Goal: Task Accomplishment & Management: Complete application form

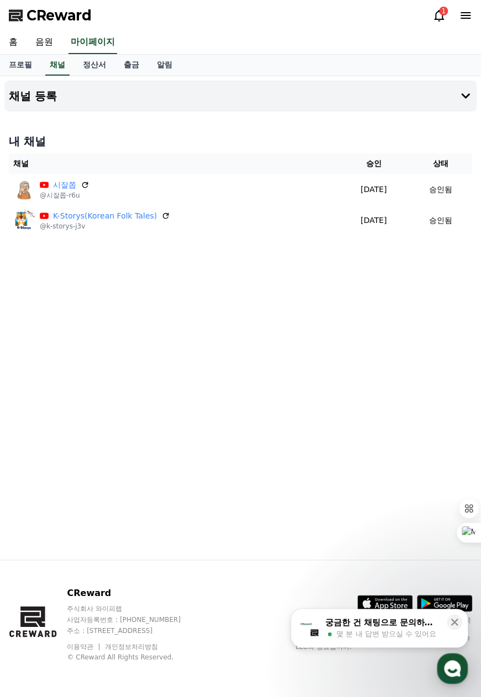
click at [88, 300] on div "채널 등록 내 채널 채널 승인 상태 시잘쫍 @시잘쫍-r6u 2025-09-18 09-18 승인됨 K-Storys(Korean Folk Tale…" at bounding box center [240, 317] width 481 height 483
click at [43, 97] on h4 "채널 등록" at bounding box center [33, 96] width 48 height 12
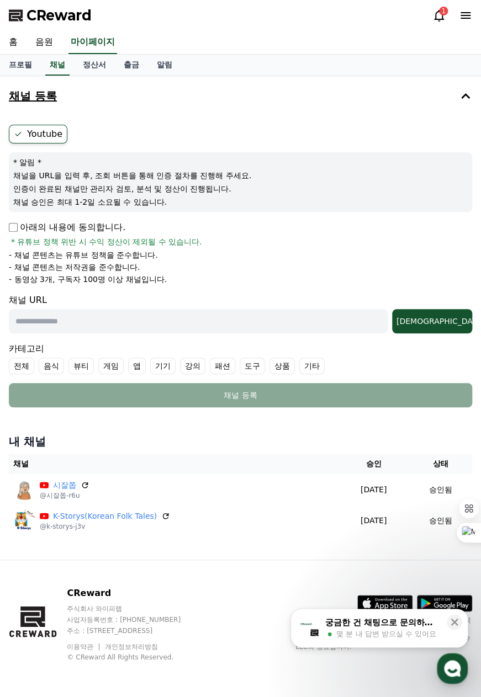
click at [44, 98] on h4 "채널 등록" at bounding box center [33, 96] width 48 height 12
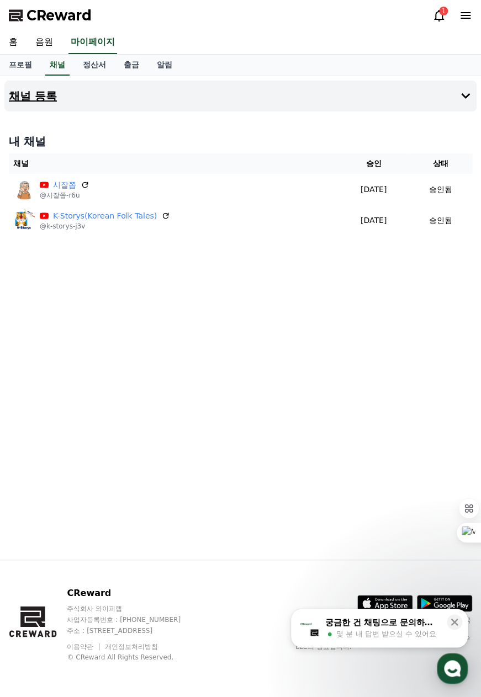
click at [43, 97] on h4 "채널 등록" at bounding box center [33, 96] width 48 height 12
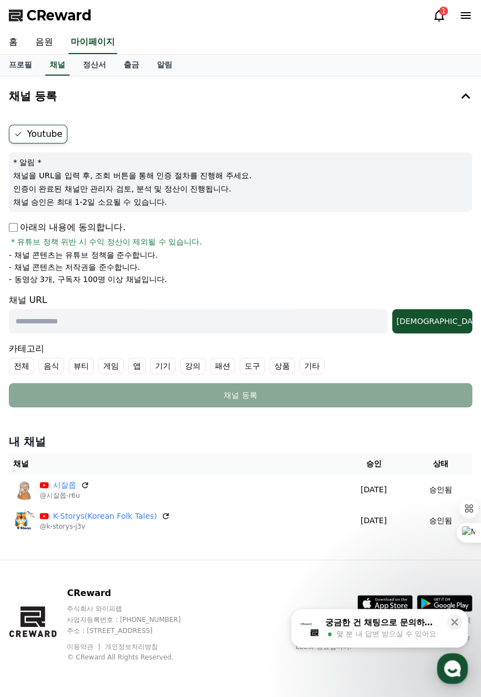
click at [40, 317] on input "text" at bounding box center [198, 321] width 378 height 24
paste input "**********"
type input "**********"
click at [453, 321] on div "[DEMOGRAPHIC_DATA]" at bounding box center [431, 321] width 71 height 11
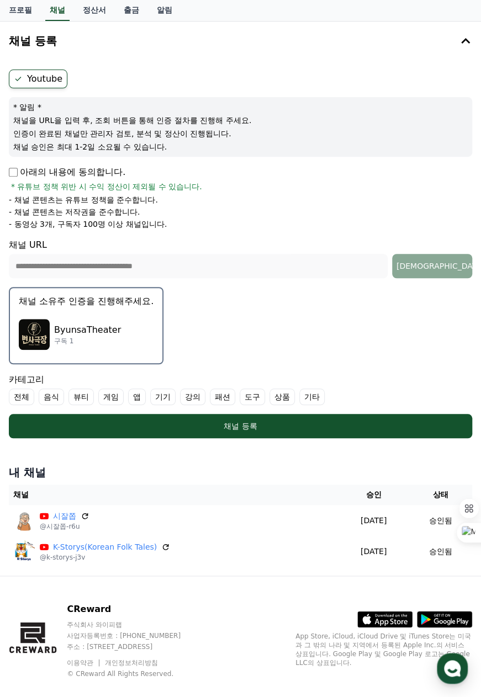
scroll to position [70, 0]
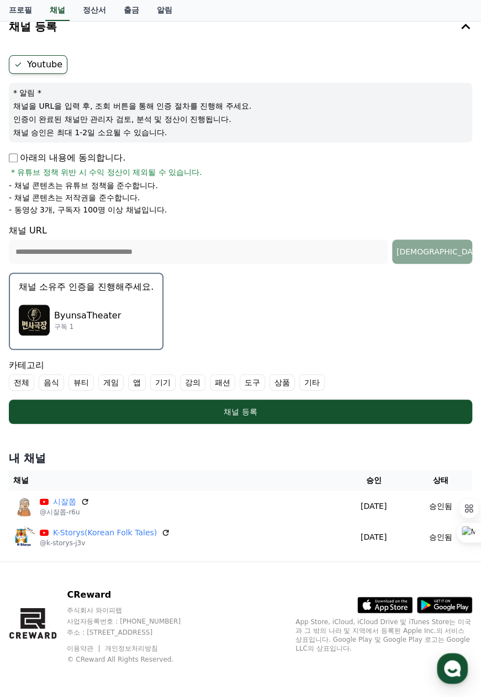
click at [86, 318] on p "ByunsaTheater" at bounding box center [87, 315] width 67 height 13
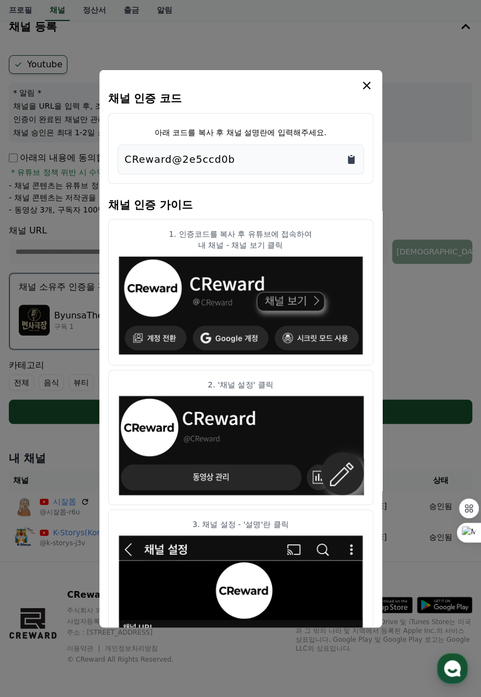
click at [349, 158] on icon "Copy to clipboard" at bounding box center [351, 159] width 7 height 8
click at [365, 86] on icon "modal" at bounding box center [366, 85] width 8 height 8
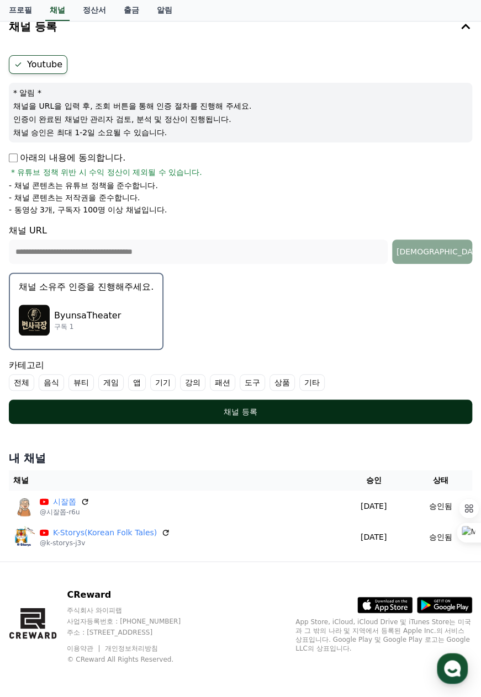
click at [243, 410] on div "채널 등록" at bounding box center [240, 411] width 419 height 11
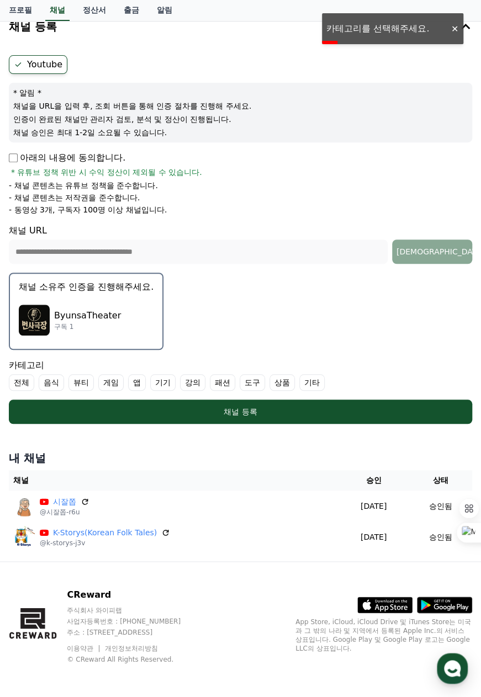
click at [310, 378] on label "기타" at bounding box center [311, 382] width 25 height 17
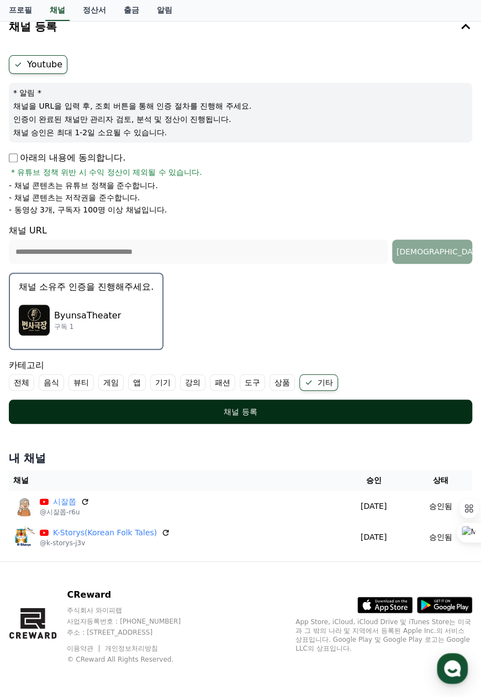
click at [235, 409] on div "채널 등록" at bounding box center [240, 411] width 419 height 11
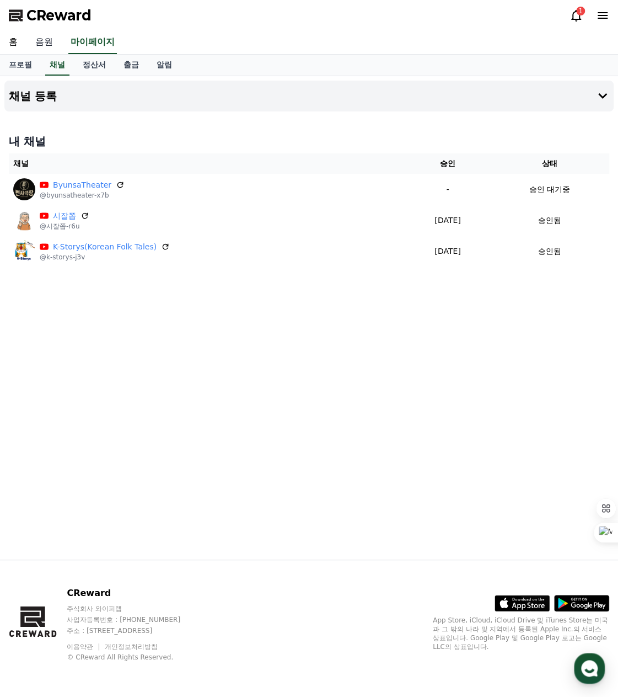
click at [44, 41] on link "음원" at bounding box center [43, 42] width 35 height 23
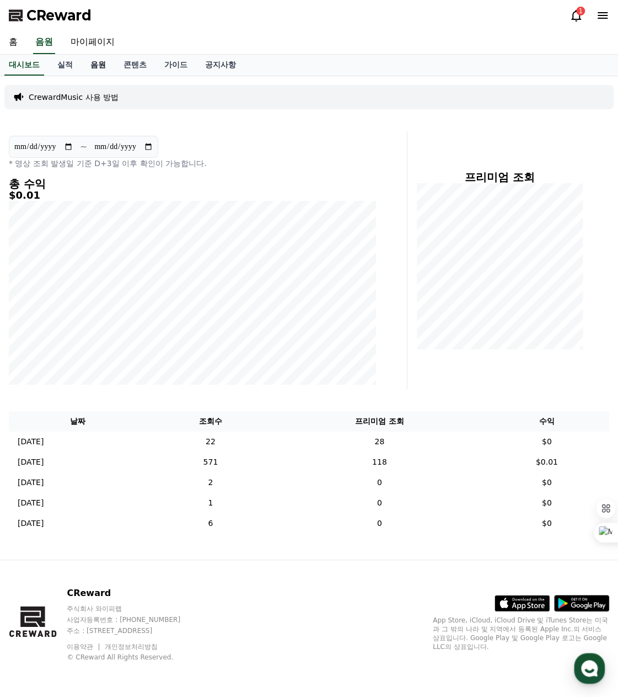
click at [98, 65] on link "음원" at bounding box center [98, 65] width 33 height 21
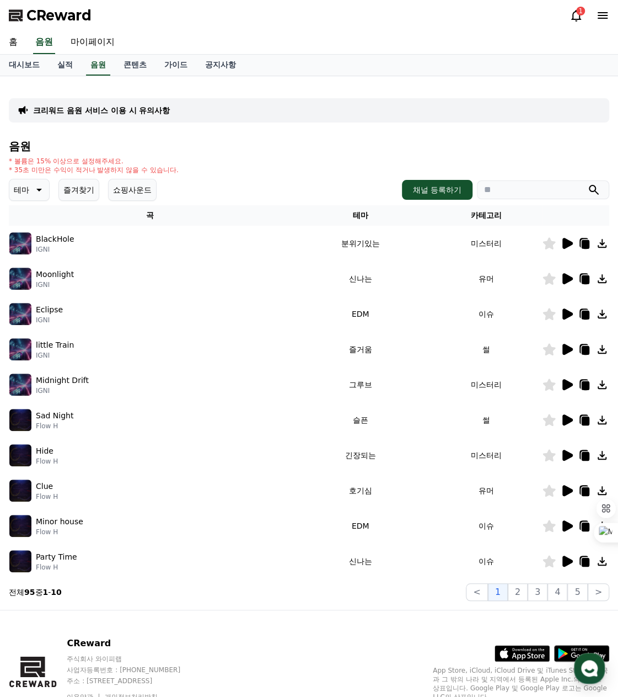
click at [480, 420] on icon at bounding box center [568, 419] width 10 height 11
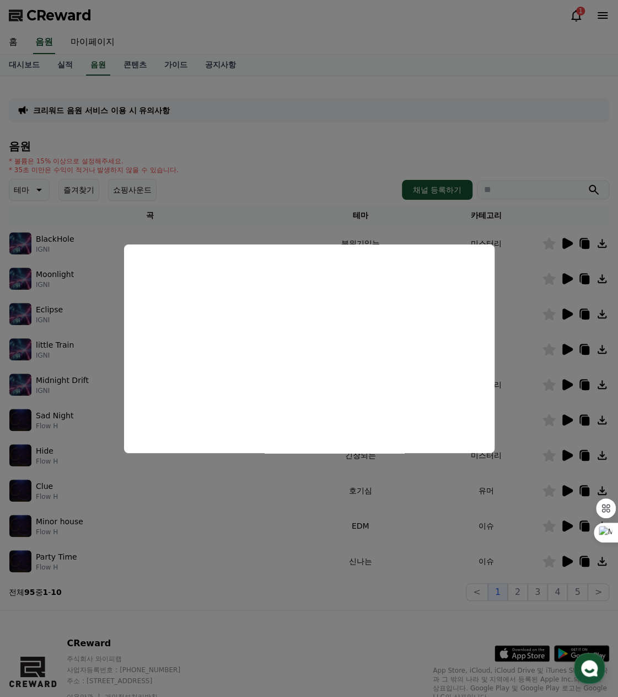
click at [384, 516] on button "close modal" at bounding box center [309, 348] width 618 height 697
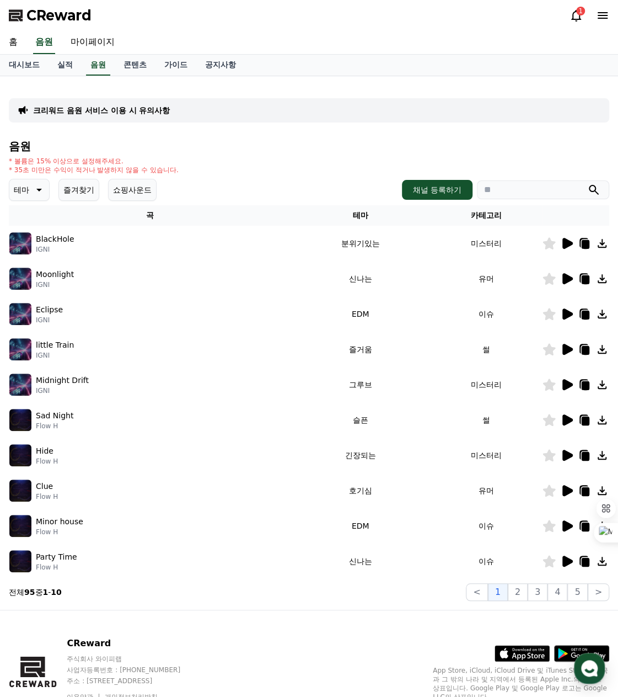
click at [480, 562] on icon at bounding box center [568, 561] width 10 height 11
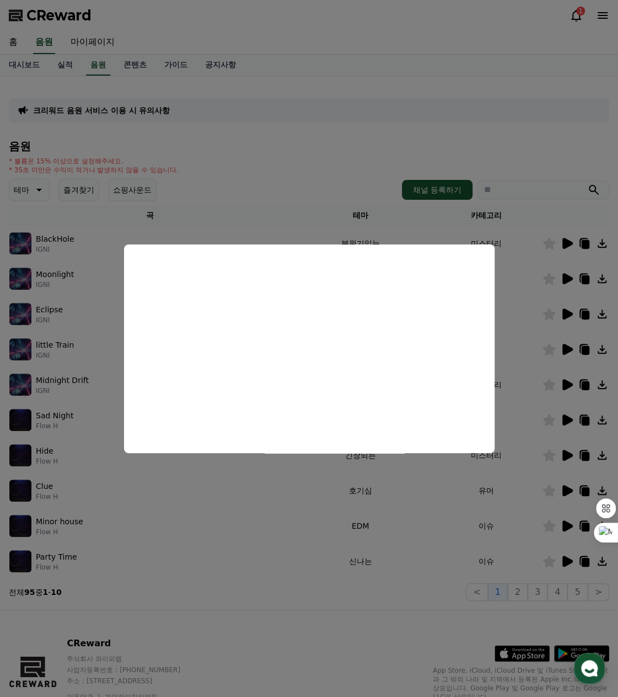
click at [480, 593] on button "close modal" at bounding box center [309, 348] width 618 height 697
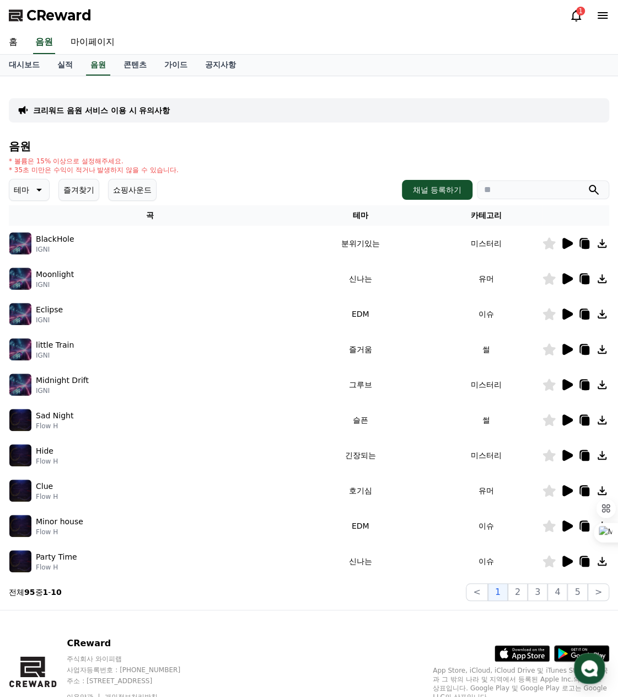
click at [480, 347] on icon at bounding box center [568, 349] width 10 height 11
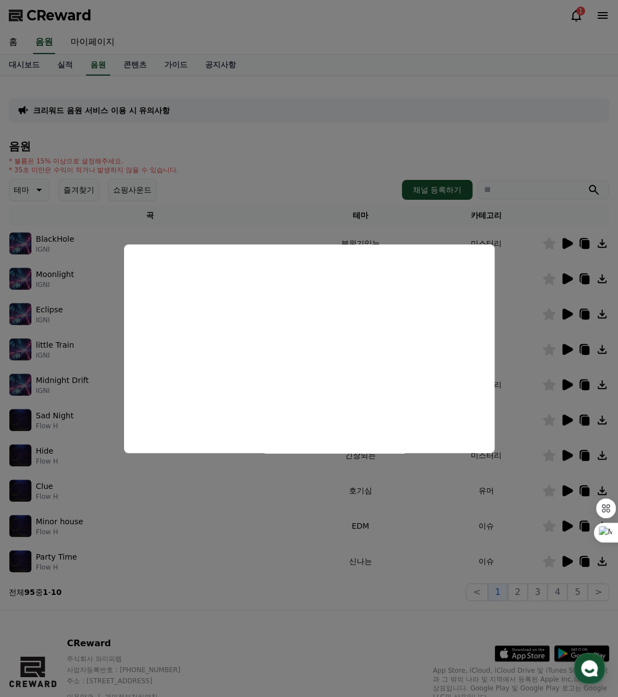
click at [480, 277] on button "close modal" at bounding box center [309, 348] width 618 height 697
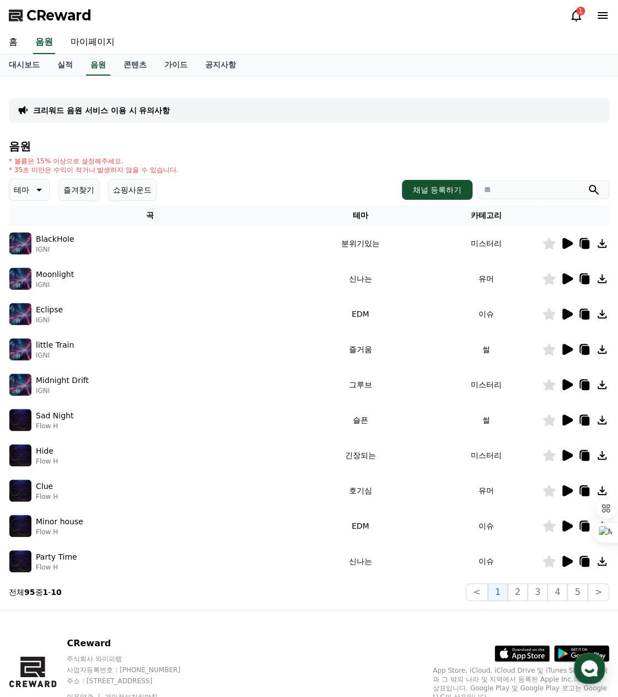
click at [480, 275] on icon at bounding box center [568, 278] width 10 height 11
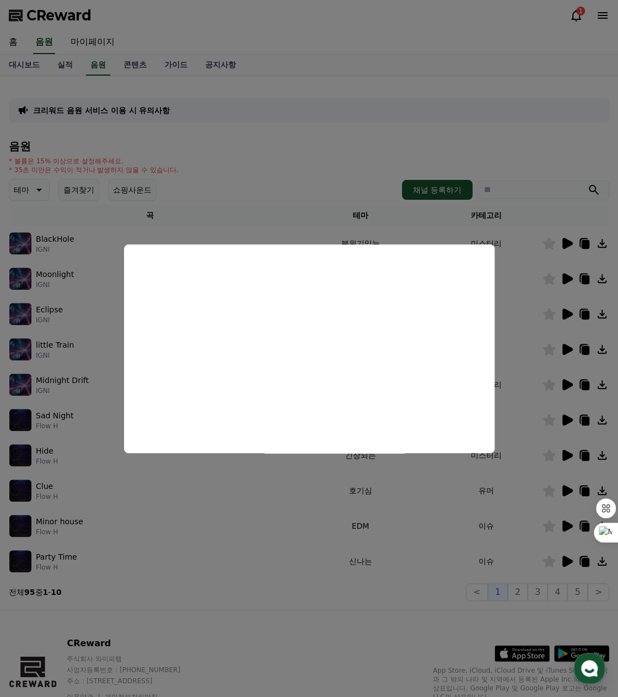
click at [480, 346] on button "close modal" at bounding box center [309, 348] width 618 height 697
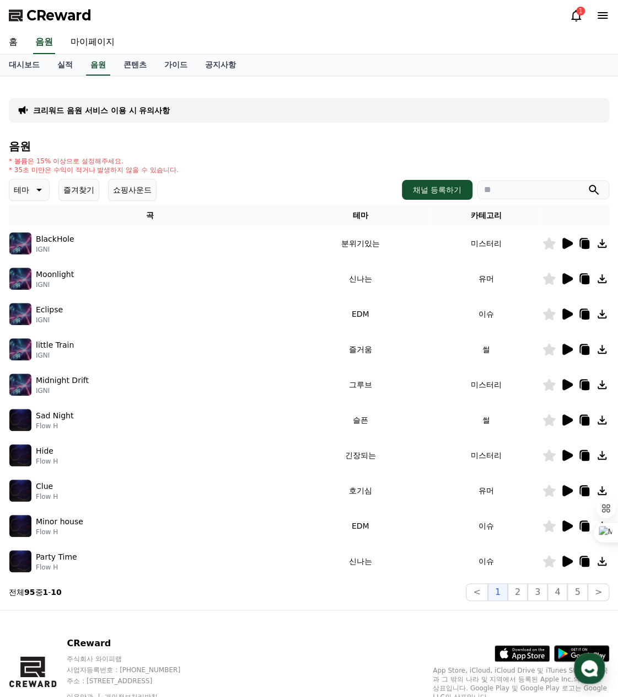
click at [480, 349] on icon at bounding box center [568, 349] width 10 height 11
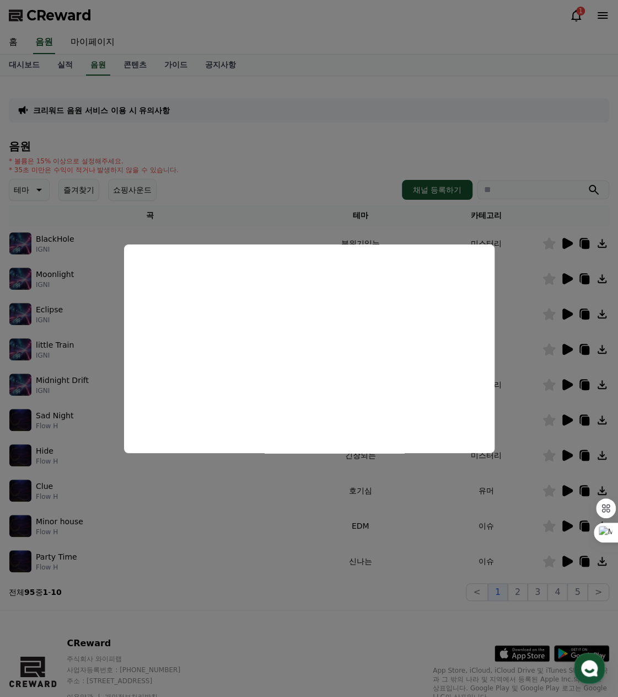
click at [480, 351] on button "close modal" at bounding box center [309, 348] width 618 height 697
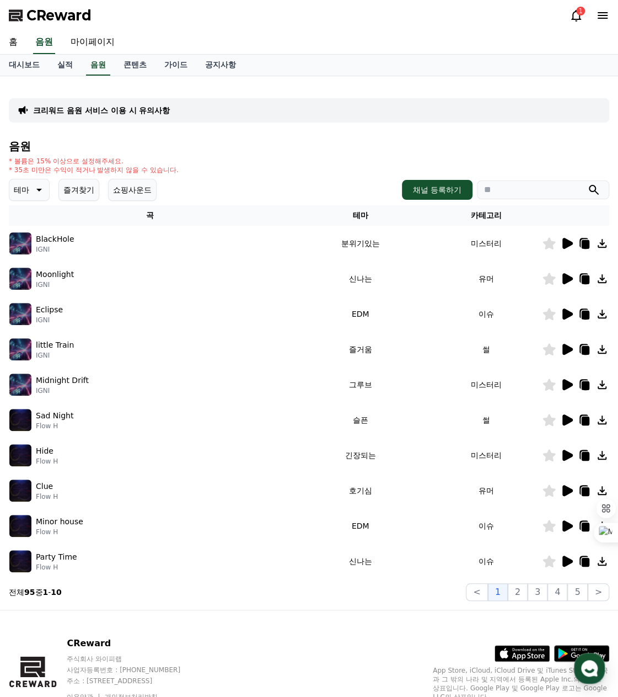
click at [480, 350] on icon at bounding box center [602, 349] width 9 height 9
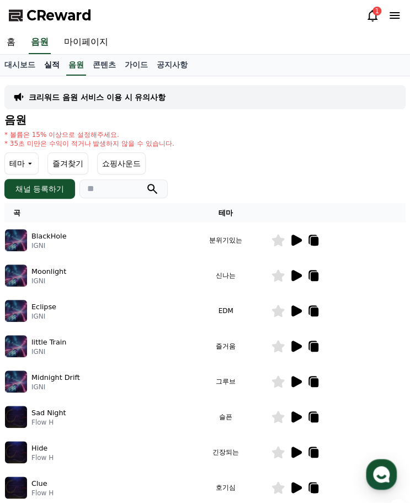
click at [56, 67] on link "실적" at bounding box center [52, 65] width 24 height 21
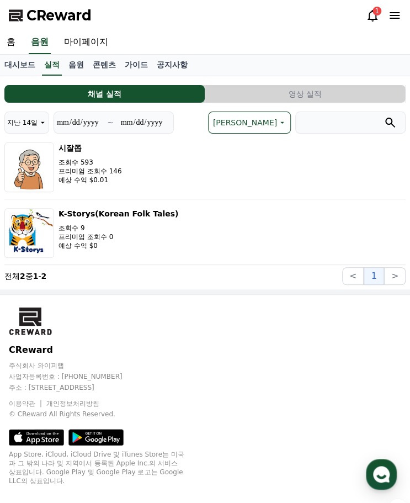
click at [103, 164] on p "조회수 593" at bounding box center [89, 162] width 63 height 9
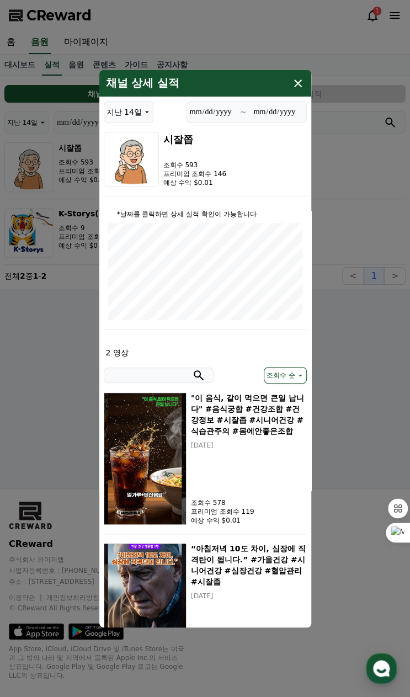
click at [298, 80] on icon "modal" at bounding box center [297, 82] width 13 height 13
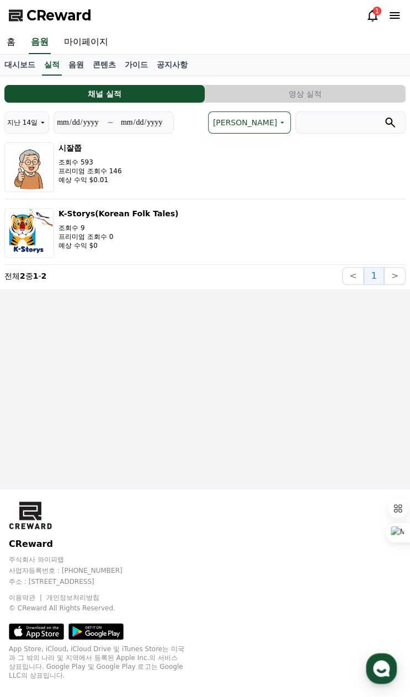
click at [274, 247] on button "K-Storys(Korean Folk Tales) 조회수 9 프리미엄 조회수 0 예상 수익 $0" at bounding box center [204, 233] width 401 height 58
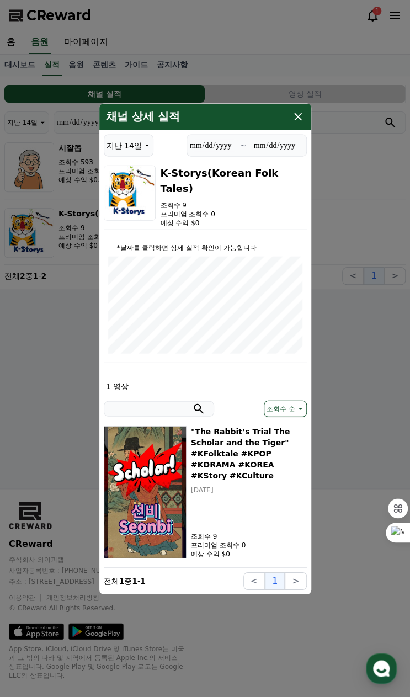
click at [299, 118] on icon "modal" at bounding box center [297, 116] width 13 height 13
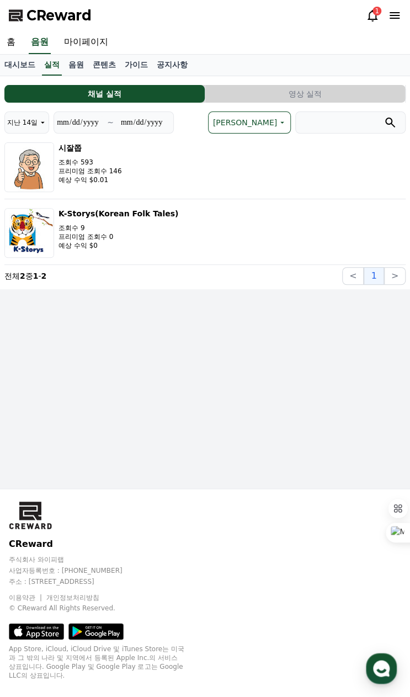
click at [106, 172] on p "프리미엄 조회수 146" at bounding box center [89, 171] width 63 height 9
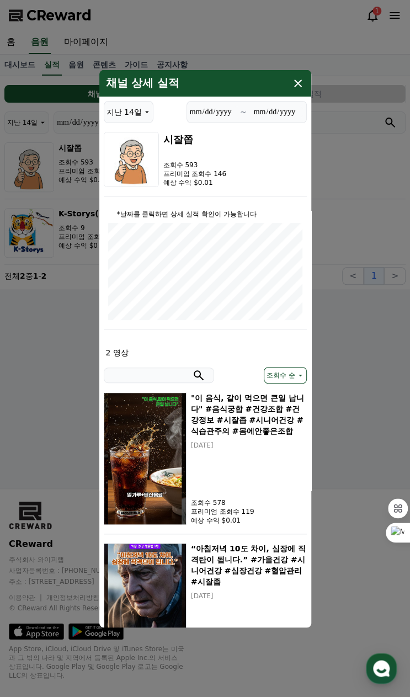
click at [298, 82] on icon "modal" at bounding box center [298, 83] width 8 height 8
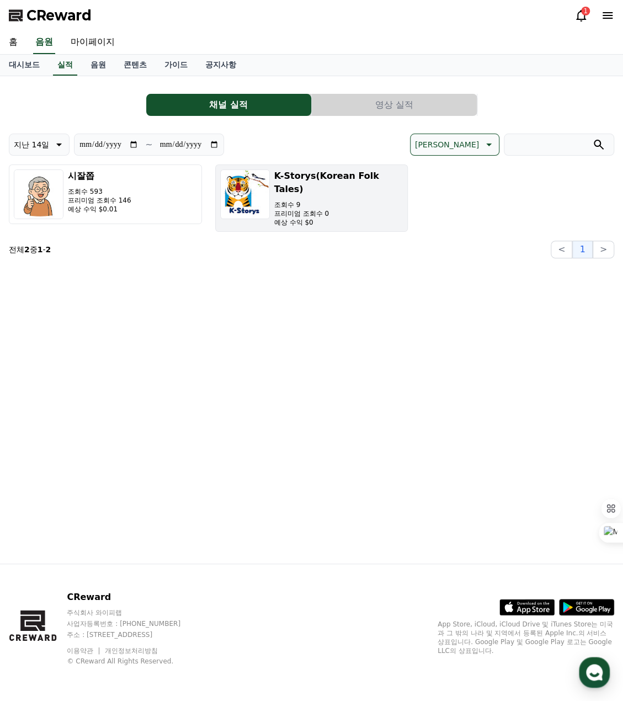
click at [297, 200] on p "조회수 9" at bounding box center [338, 204] width 129 height 9
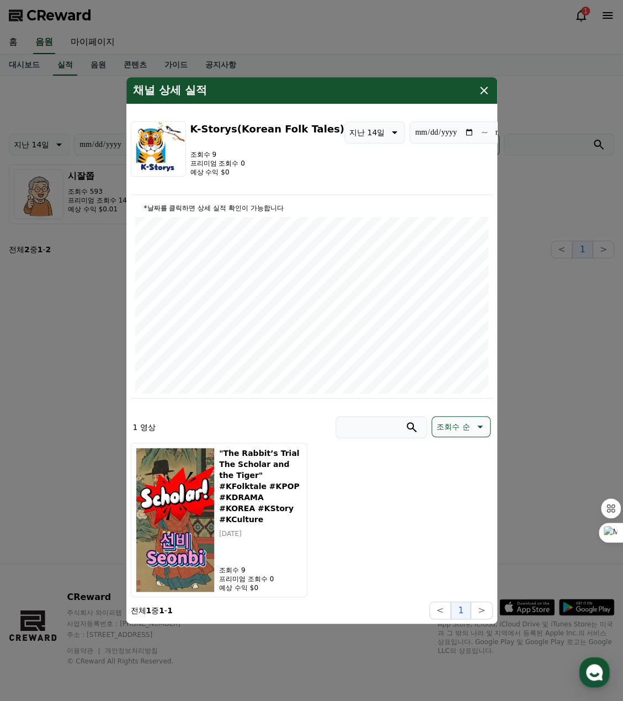
click at [480, 93] on icon "modal" at bounding box center [484, 91] width 8 height 8
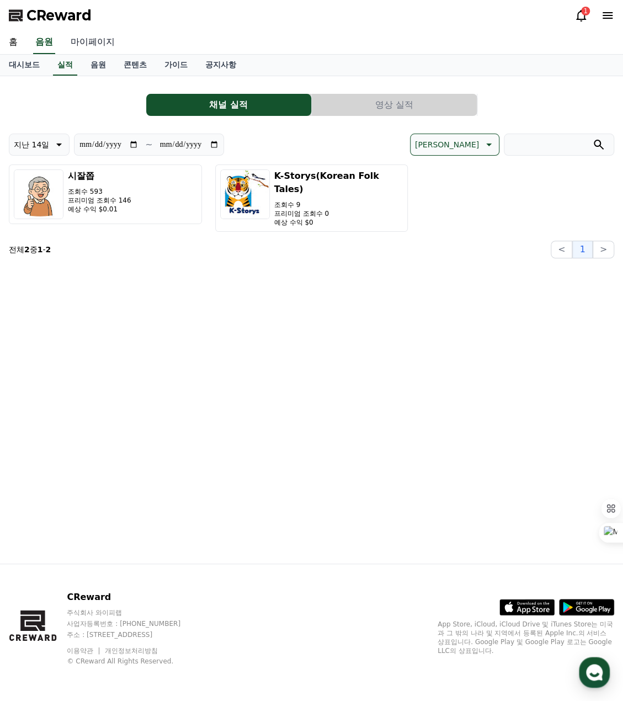
click at [85, 46] on link "마이페이지" at bounding box center [93, 42] width 62 height 23
select select "**********"
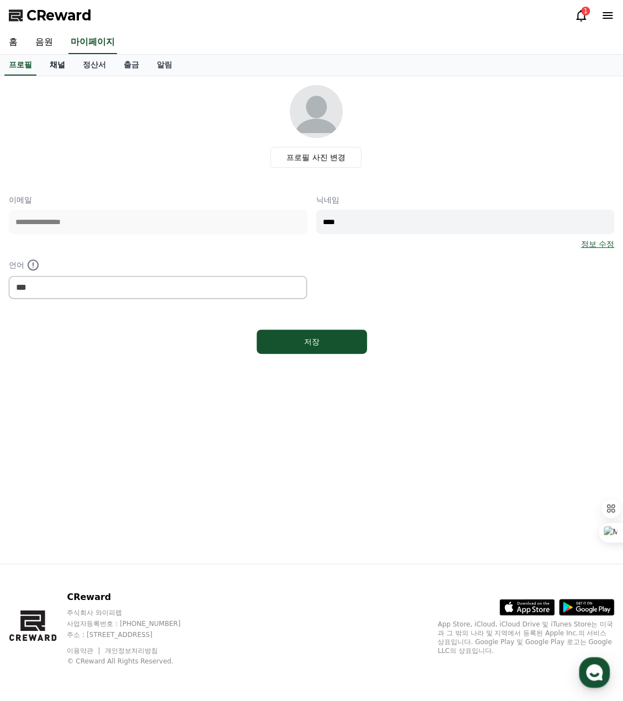
click at [61, 64] on link "채널" at bounding box center [57, 65] width 33 height 21
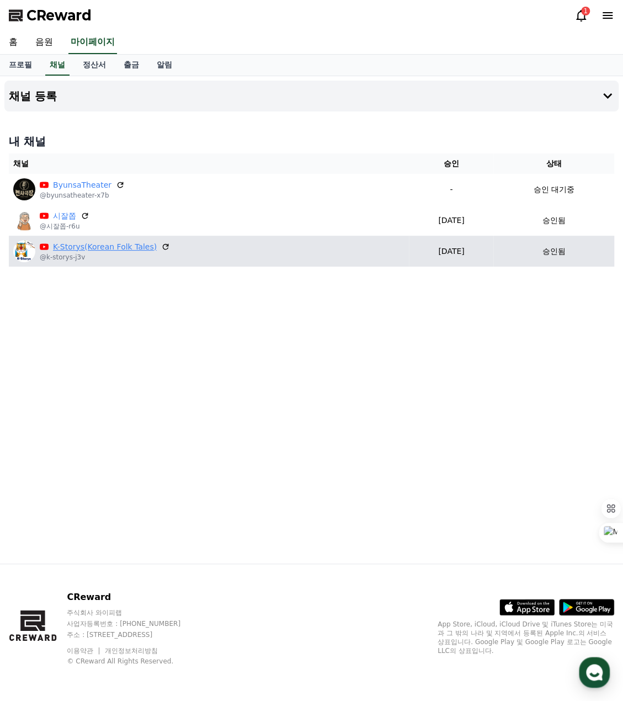
click at [92, 250] on link "K-Storys(Korean Folk Tales)" at bounding box center [105, 247] width 104 height 12
click at [435, 253] on p "[DATE]" at bounding box center [451, 252] width 76 height 12
click at [23, 248] on img at bounding box center [24, 251] width 22 height 22
click at [70, 247] on link "K-Storys(Korean Folk Tales)" at bounding box center [105, 247] width 104 height 12
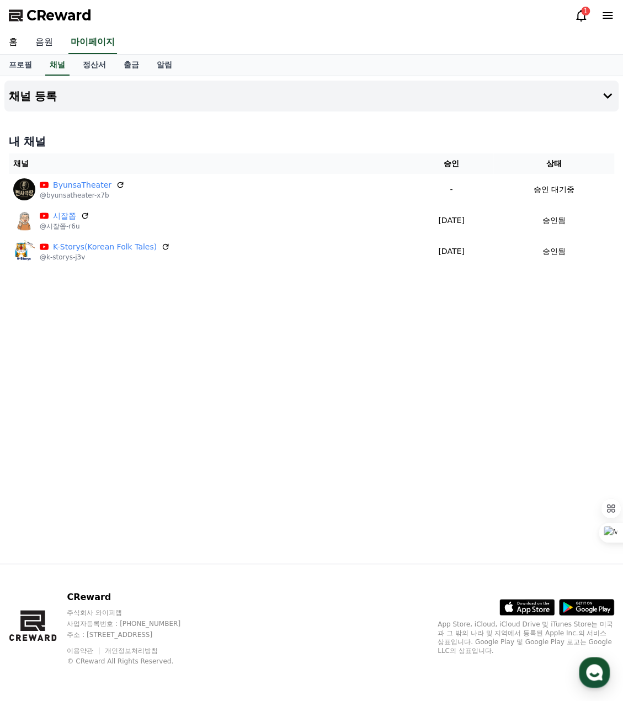
click at [45, 41] on link "음원" at bounding box center [43, 42] width 35 height 23
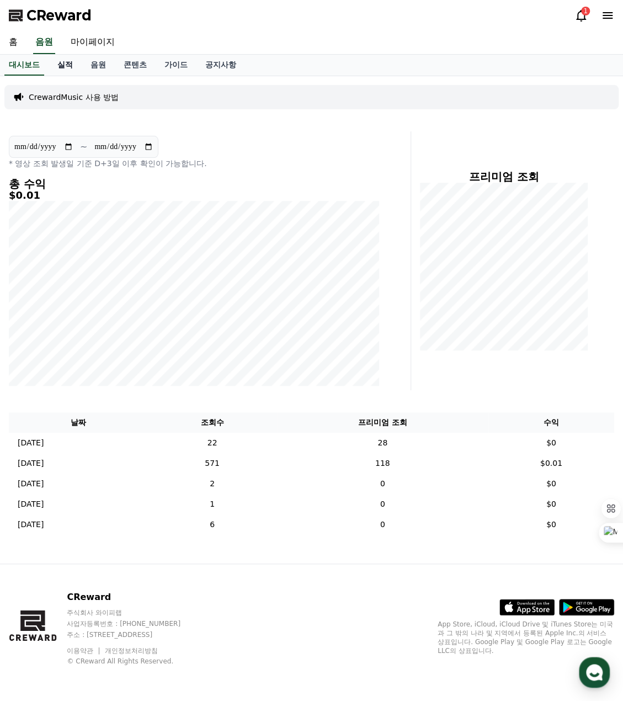
click at [69, 65] on link "실적" at bounding box center [65, 65] width 33 height 21
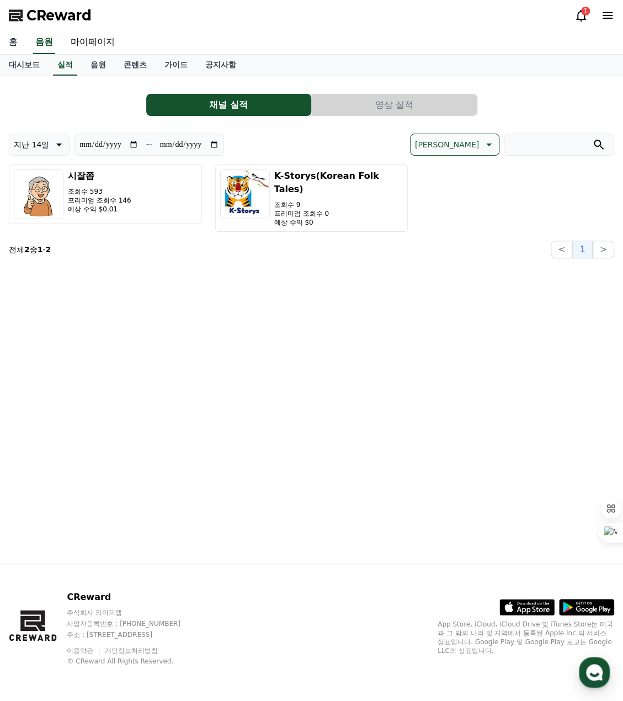
click at [13, 43] on link "홈" at bounding box center [13, 42] width 26 height 23
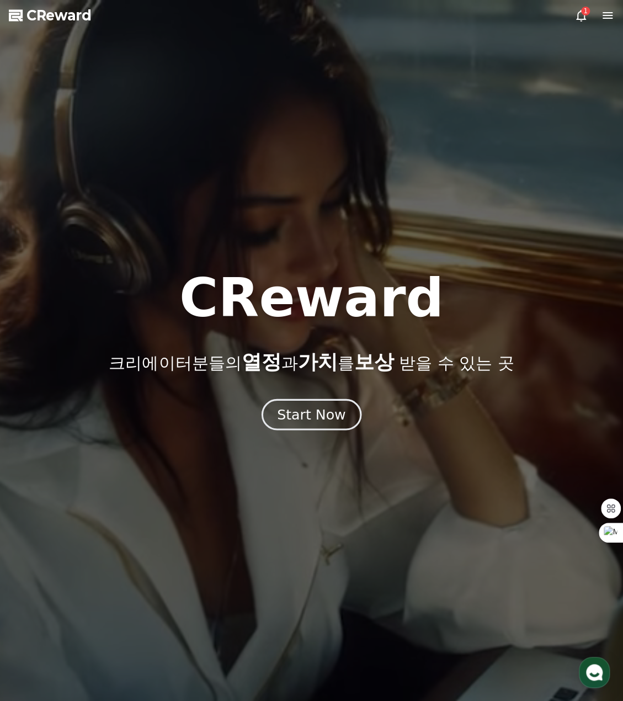
click at [308, 415] on div "Start Now" at bounding box center [311, 414] width 68 height 19
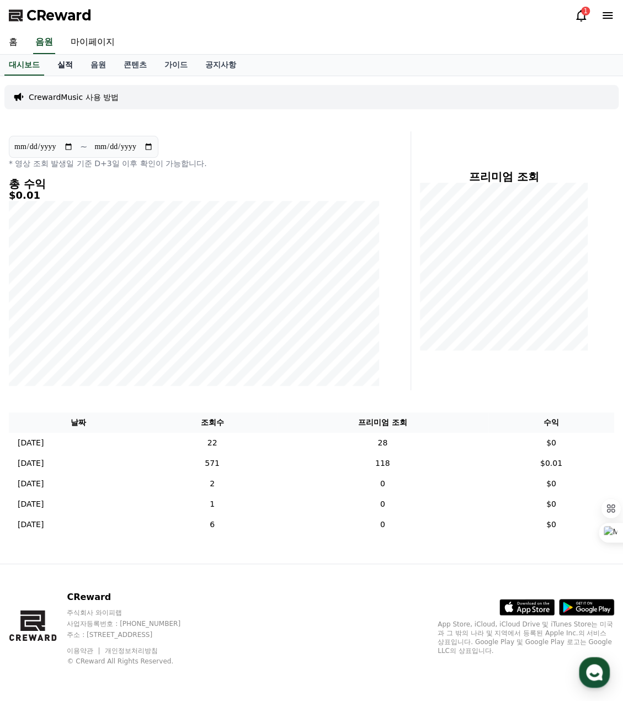
click at [66, 66] on link "실적" at bounding box center [65, 65] width 33 height 21
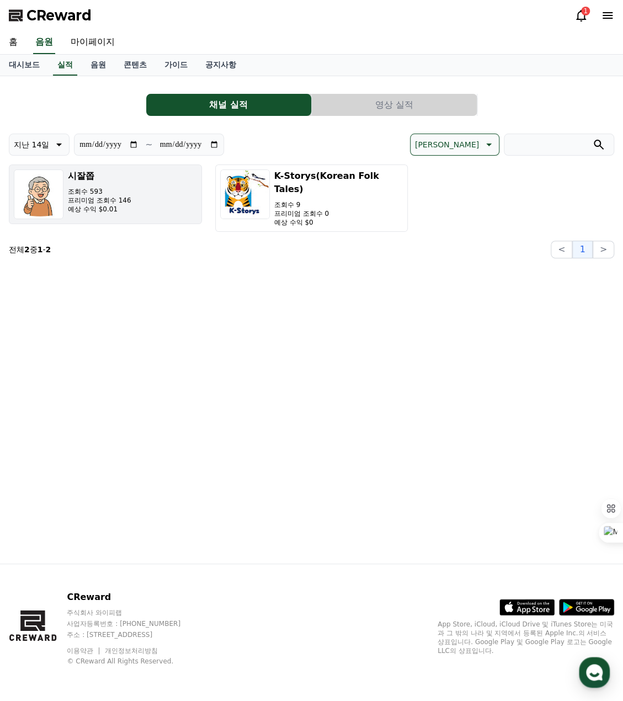
click at [80, 197] on p "프리미엄 조회수 146" at bounding box center [99, 200] width 63 height 9
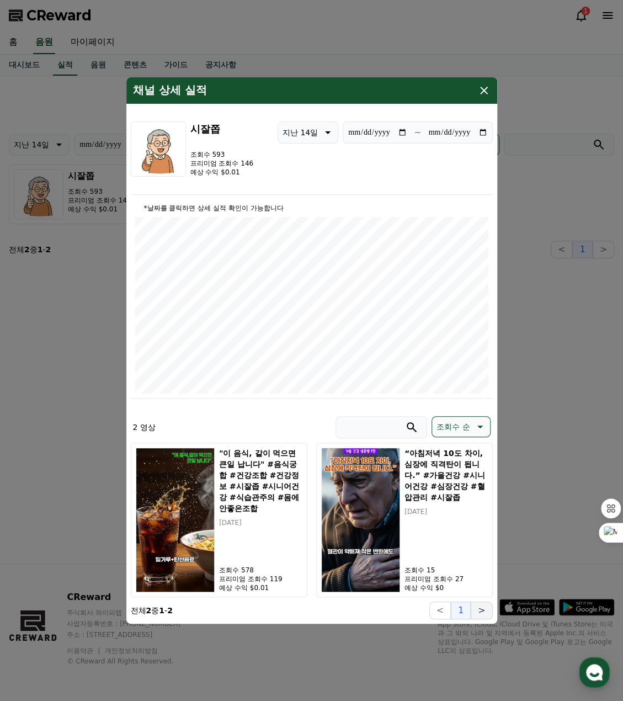
click at [480, 612] on button ">" at bounding box center [482, 610] width 22 height 18
click at [442, 612] on button "<" at bounding box center [440, 610] width 22 height 18
click at [480, 92] on icon "modal" at bounding box center [484, 91] width 8 height 8
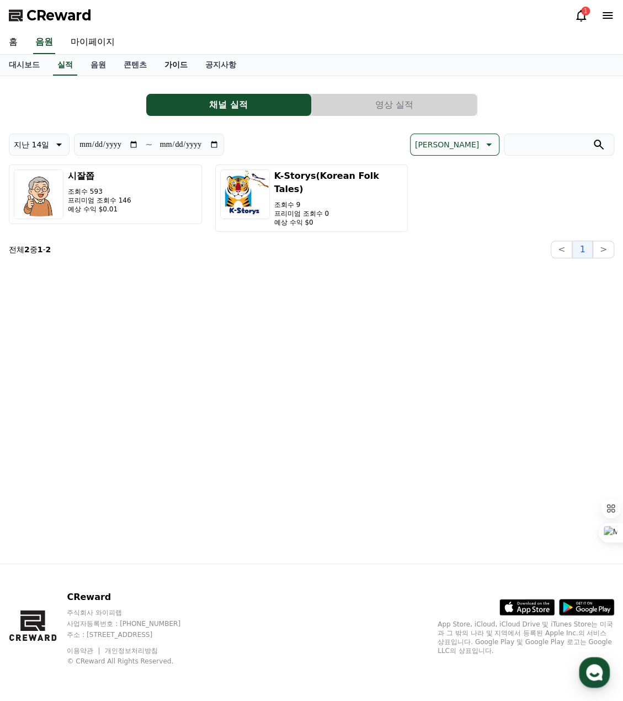
click at [174, 67] on link "가이드" at bounding box center [176, 65] width 41 height 21
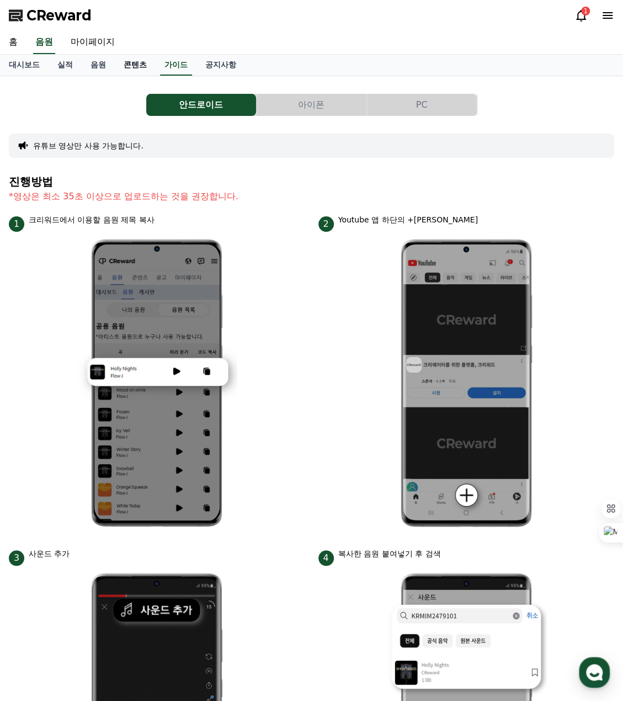
click at [136, 68] on link "콘텐츠" at bounding box center [135, 65] width 41 height 21
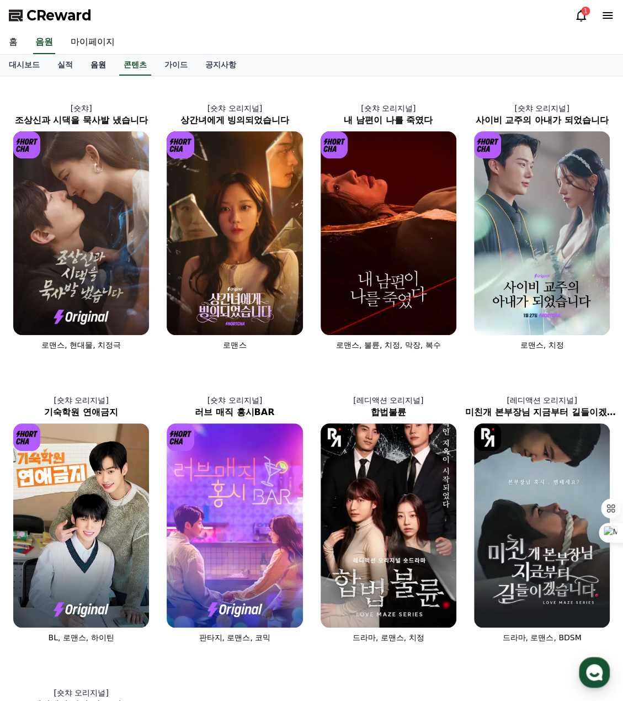
click at [96, 65] on link "음원" at bounding box center [98, 65] width 33 height 21
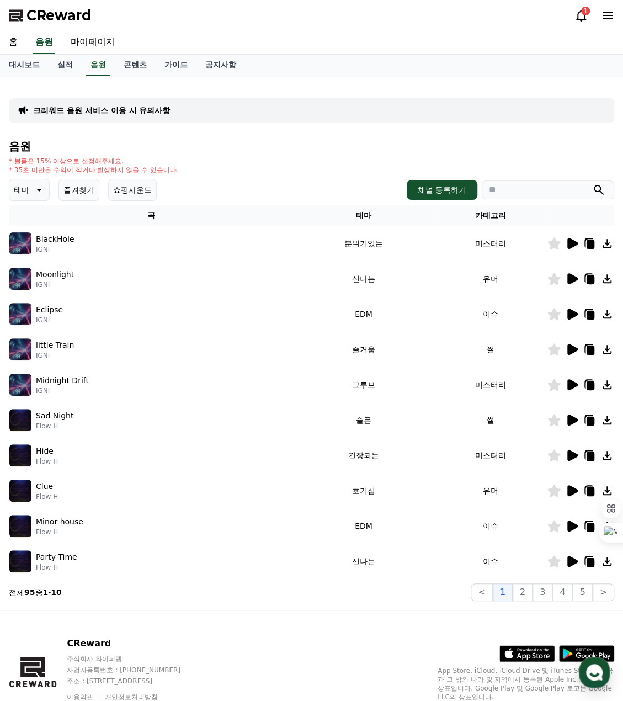
click at [480, 12] on div "1" at bounding box center [585, 11] width 9 height 9
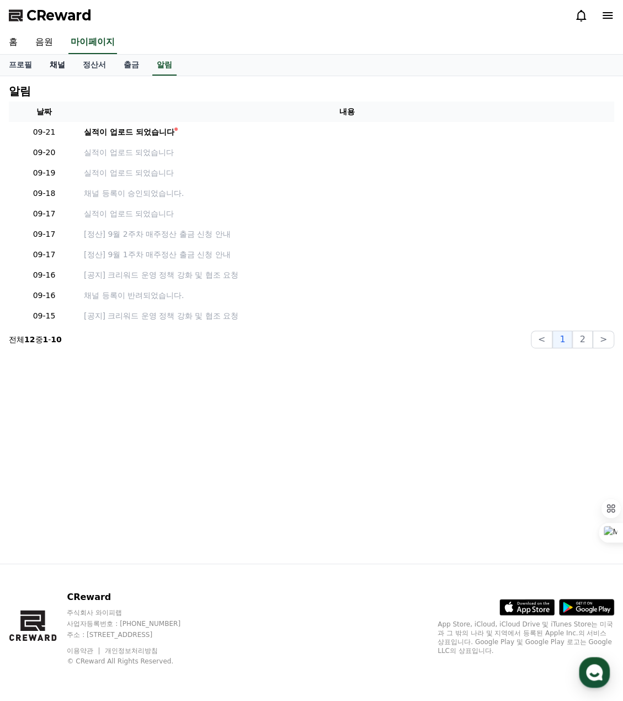
click at [60, 66] on link "채널" at bounding box center [57, 65] width 33 height 21
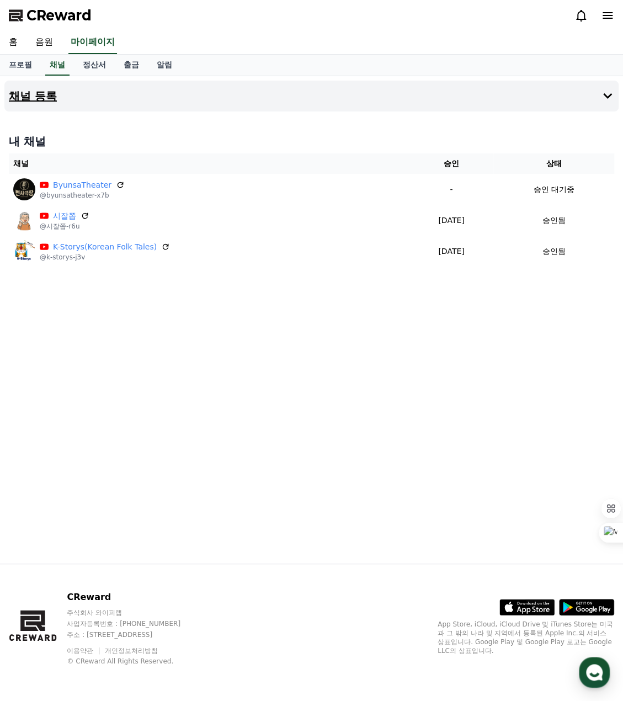
click at [29, 96] on h4 "채널 등록" at bounding box center [33, 96] width 48 height 12
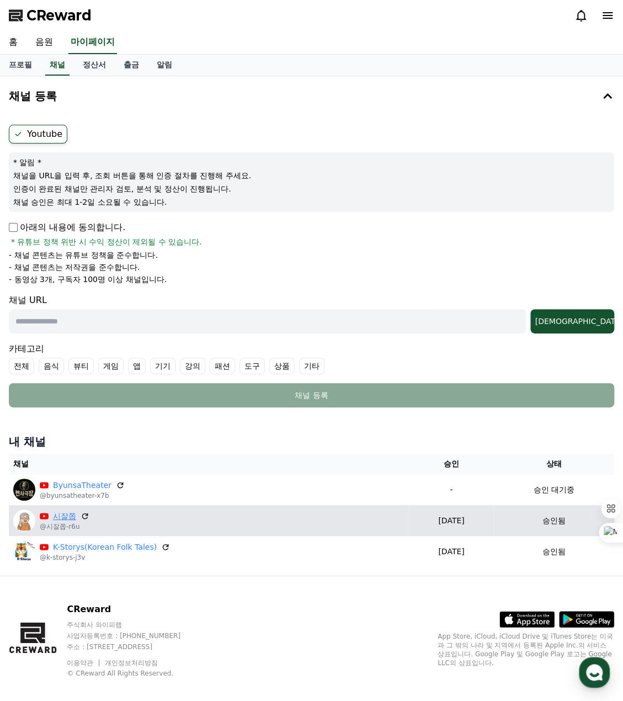
click at [65, 517] on link "시잘쫍" at bounding box center [64, 516] width 23 height 12
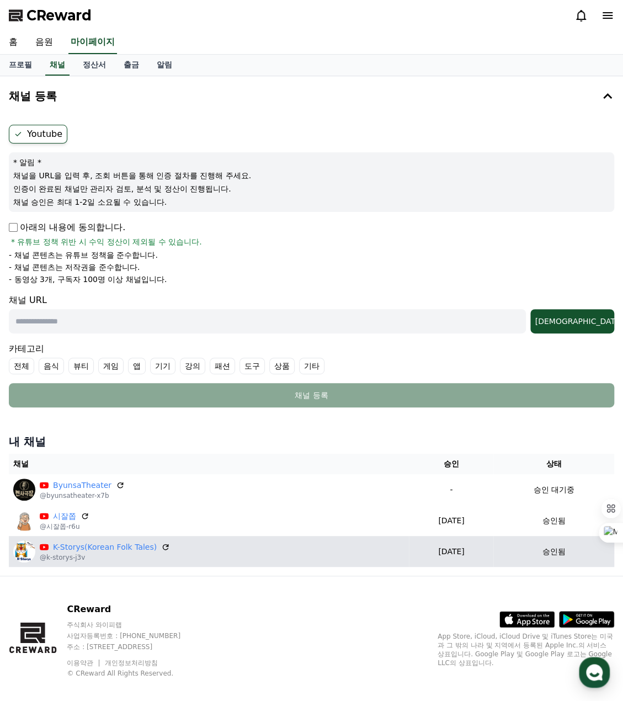
click at [25, 551] on img at bounding box center [24, 551] width 22 height 22
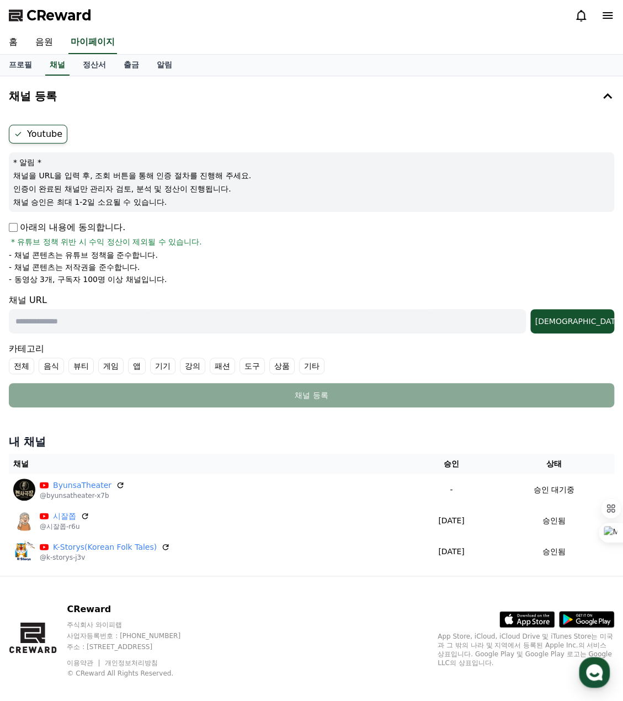
click at [224, 325] on input "text" at bounding box center [267, 321] width 517 height 24
paste input "**********"
type input "**********"
click at [480, 319] on div "[DEMOGRAPHIC_DATA]" at bounding box center [572, 321] width 75 height 11
click at [307, 366] on label "기타" at bounding box center [311, 365] width 25 height 17
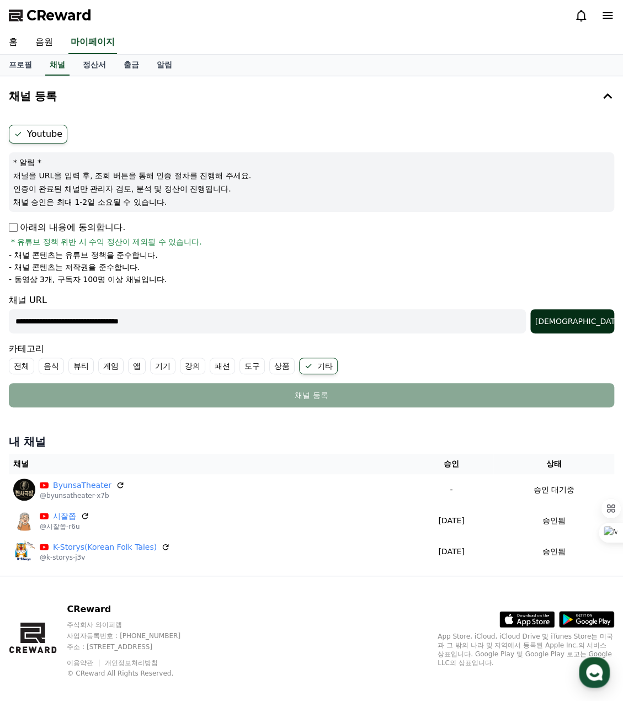
click at [480, 321] on div "[DEMOGRAPHIC_DATA]" at bounding box center [572, 321] width 75 height 11
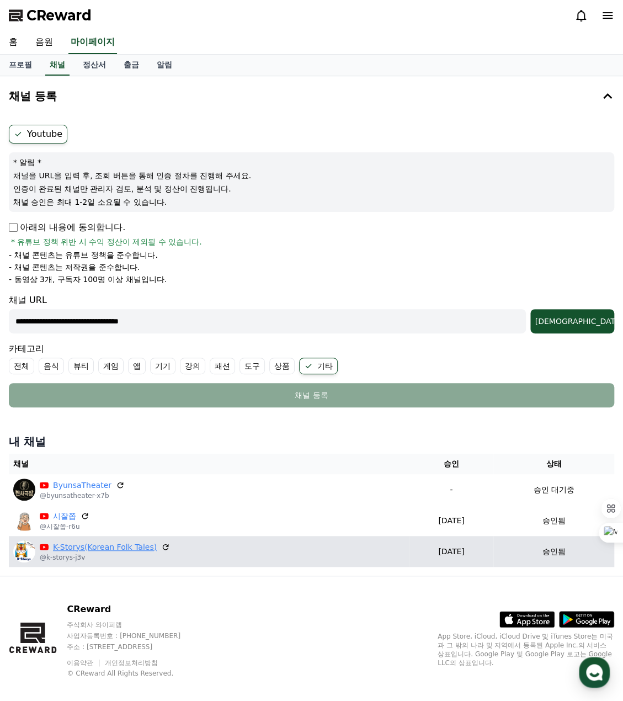
click at [122, 547] on link "K-Storys(Korean Folk Tales)" at bounding box center [105, 547] width 104 height 12
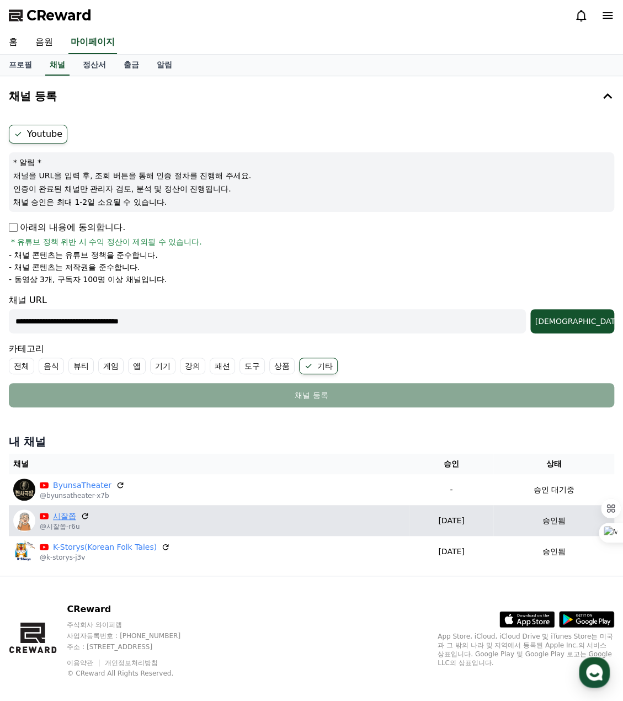
click at [67, 517] on link "시잘쫍" at bounding box center [64, 516] width 23 height 12
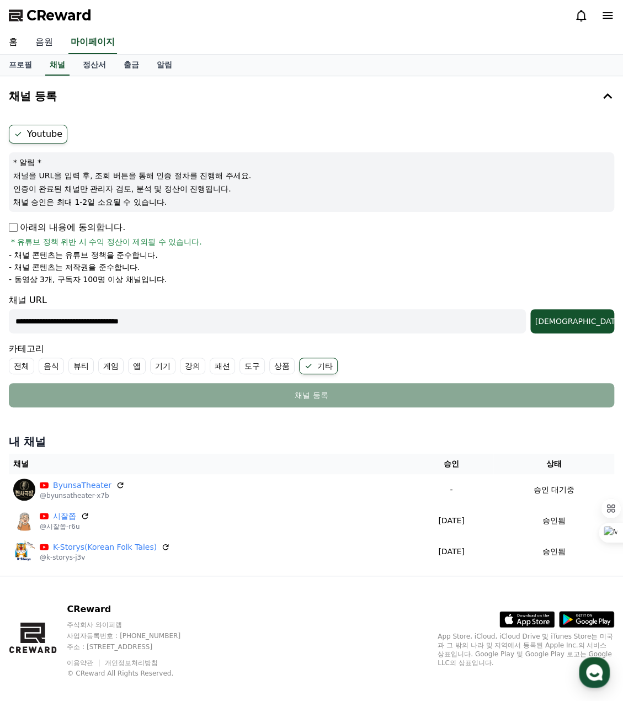
click at [45, 41] on link "음원" at bounding box center [43, 42] width 35 height 23
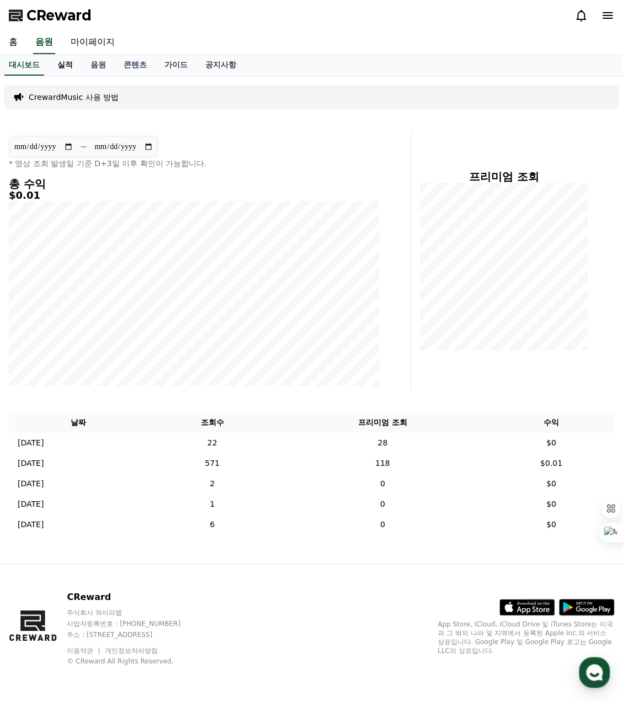
click at [67, 65] on link "실적" at bounding box center [65, 65] width 33 height 21
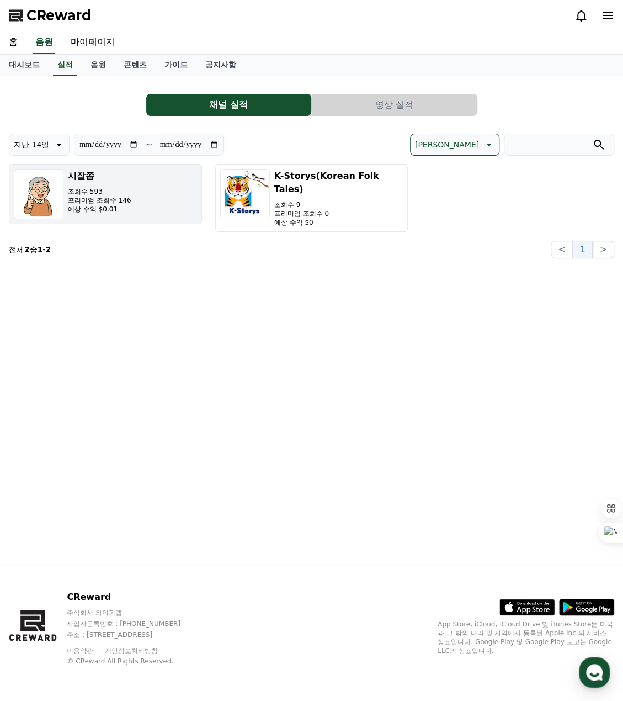
click at [90, 189] on p "조회수 593" at bounding box center [99, 191] width 63 height 9
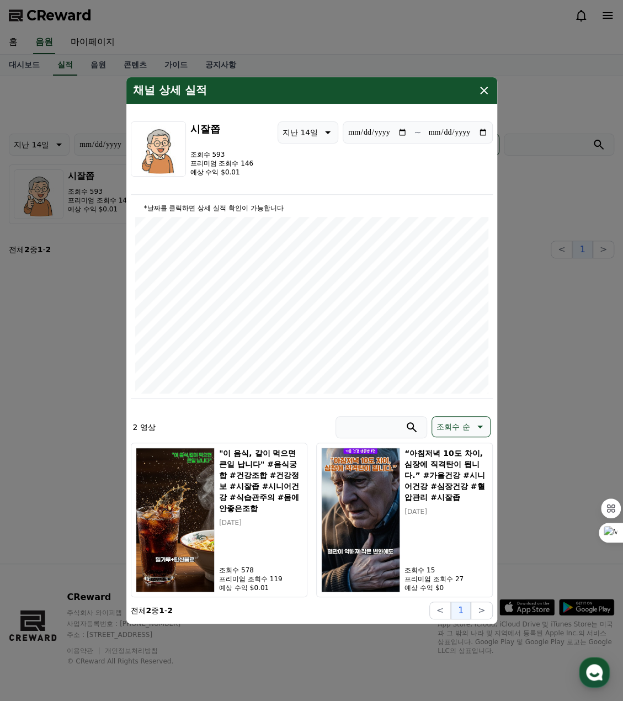
click at [480, 91] on icon "modal" at bounding box center [484, 91] width 8 height 8
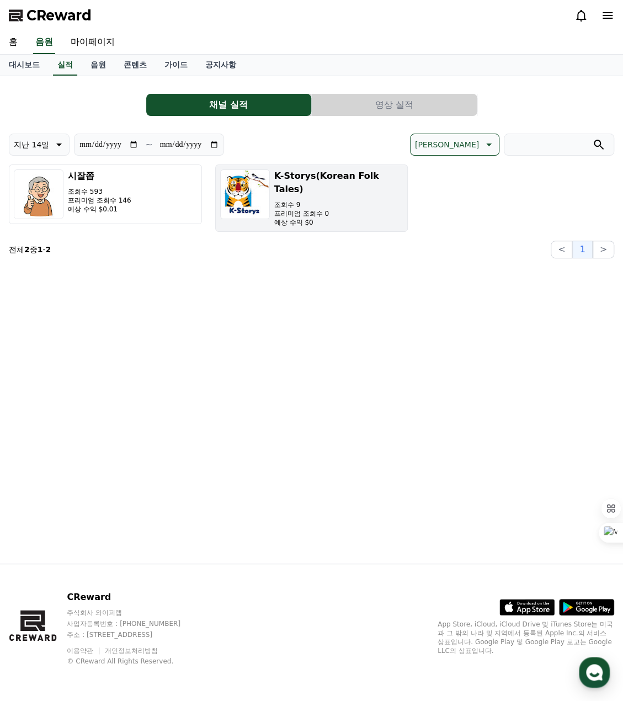
click at [297, 184] on div "K-Storys(Korean Folk Tales) 조회수 9 프리미엄 조회수 0 예상 수익 $0" at bounding box center [338, 197] width 129 height 57
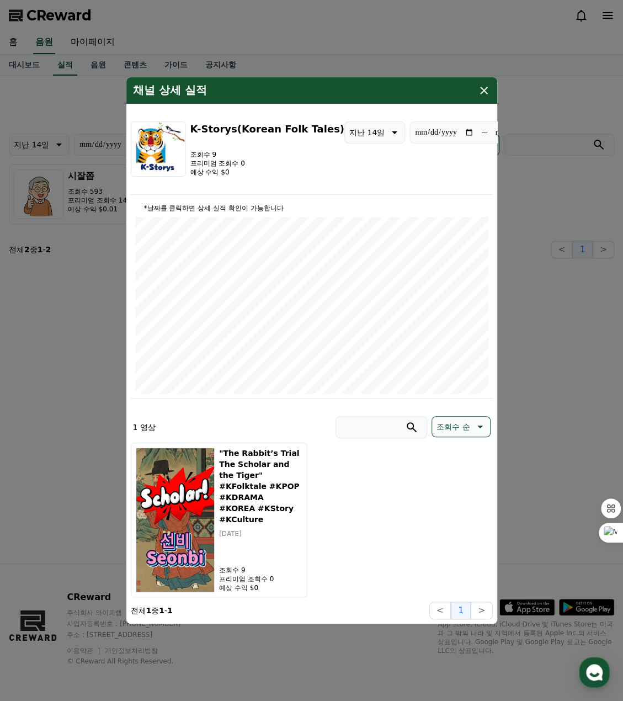
click at [480, 92] on icon "modal" at bounding box center [483, 90] width 13 height 13
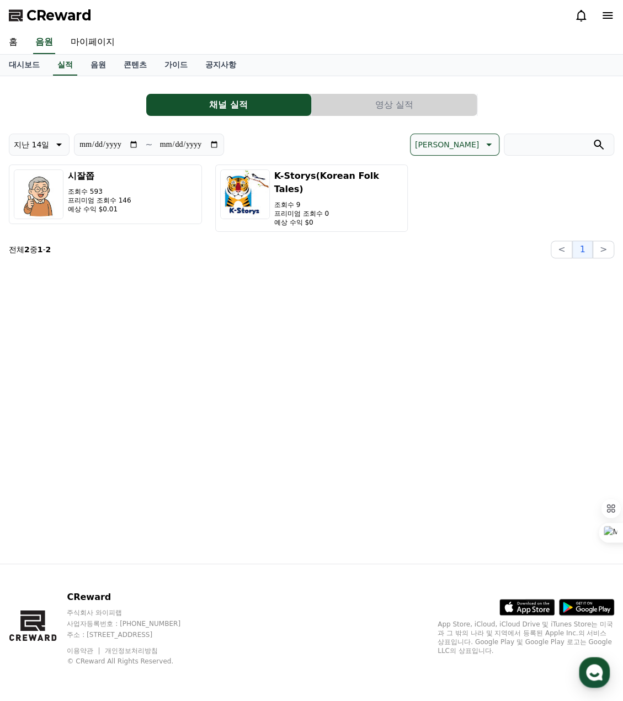
click at [250, 315] on div "**********" at bounding box center [311, 319] width 623 height 487
